Goal: Check status: Check status

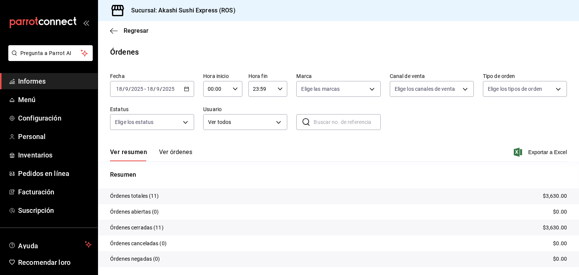
click at [76, 84] on span "Informes" at bounding box center [55, 81] width 74 height 10
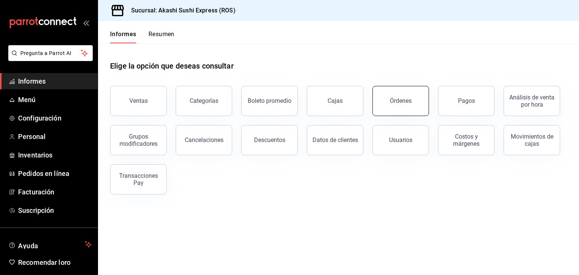
click at [410, 93] on button "Órdenes" at bounding box center [400, 101] width 57 height 30
